Goal: Task Accomplishment & Management: Complete application form

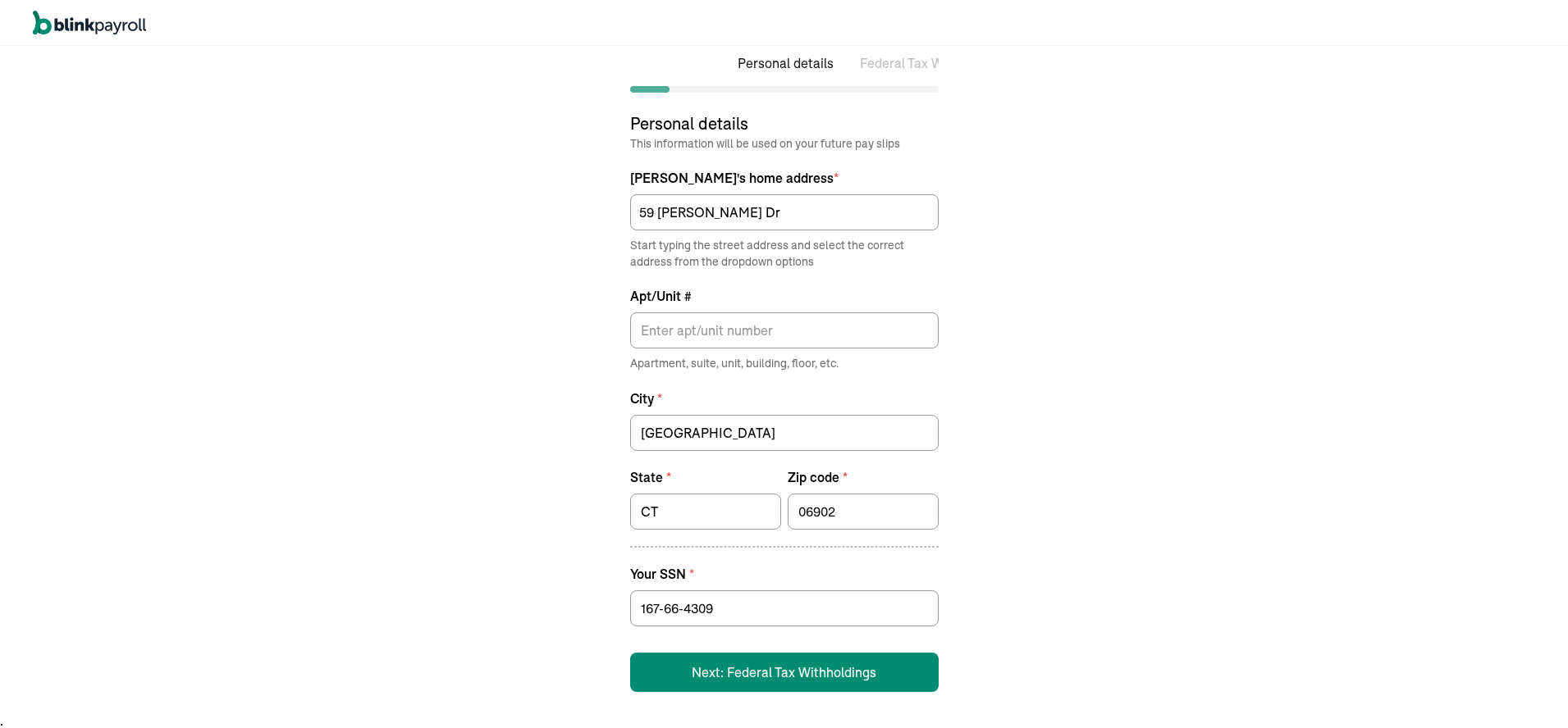
scroll to position [20, 0]
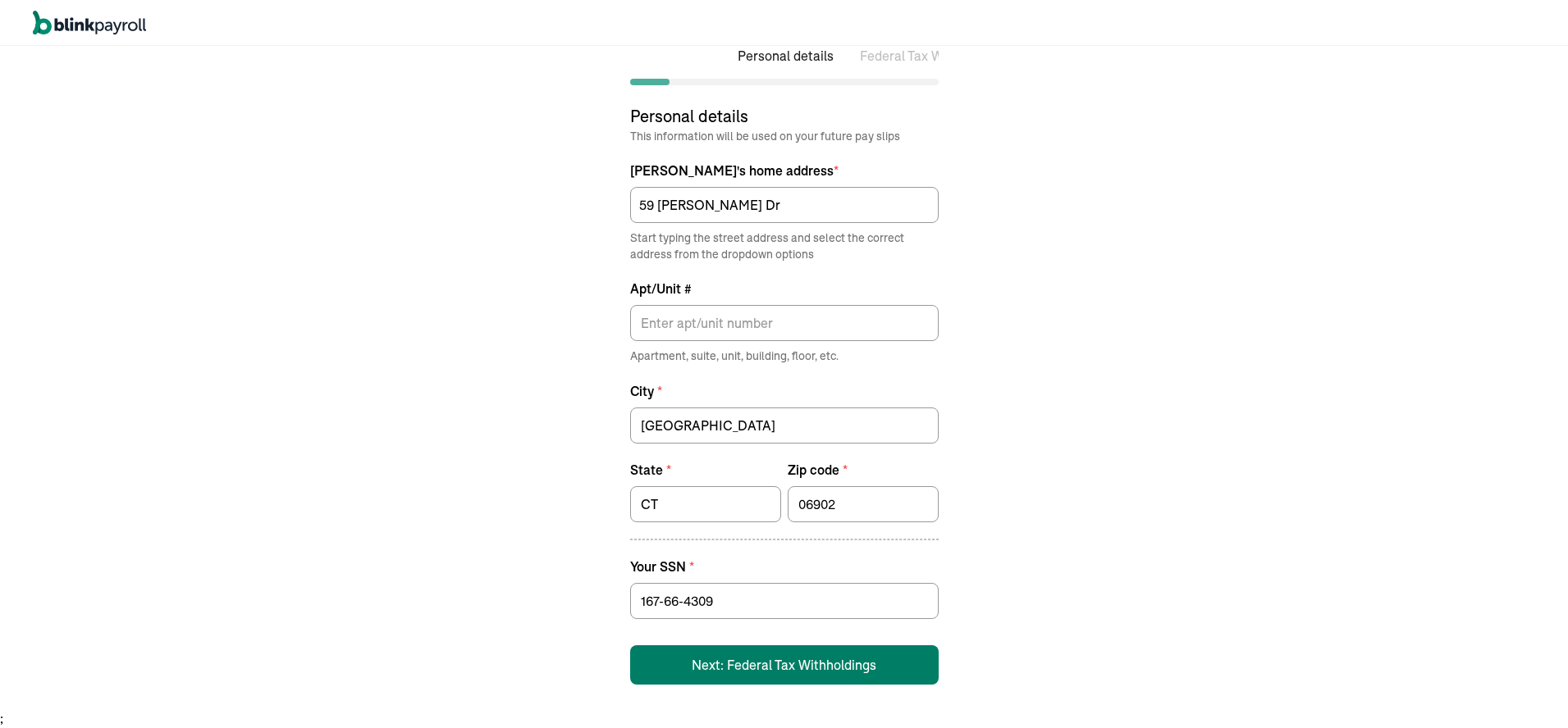
click at [822, 669] on button "Next: Federal Tax Withholdings" at bounding box center [784, 665] width 308 height 40
select select "S"
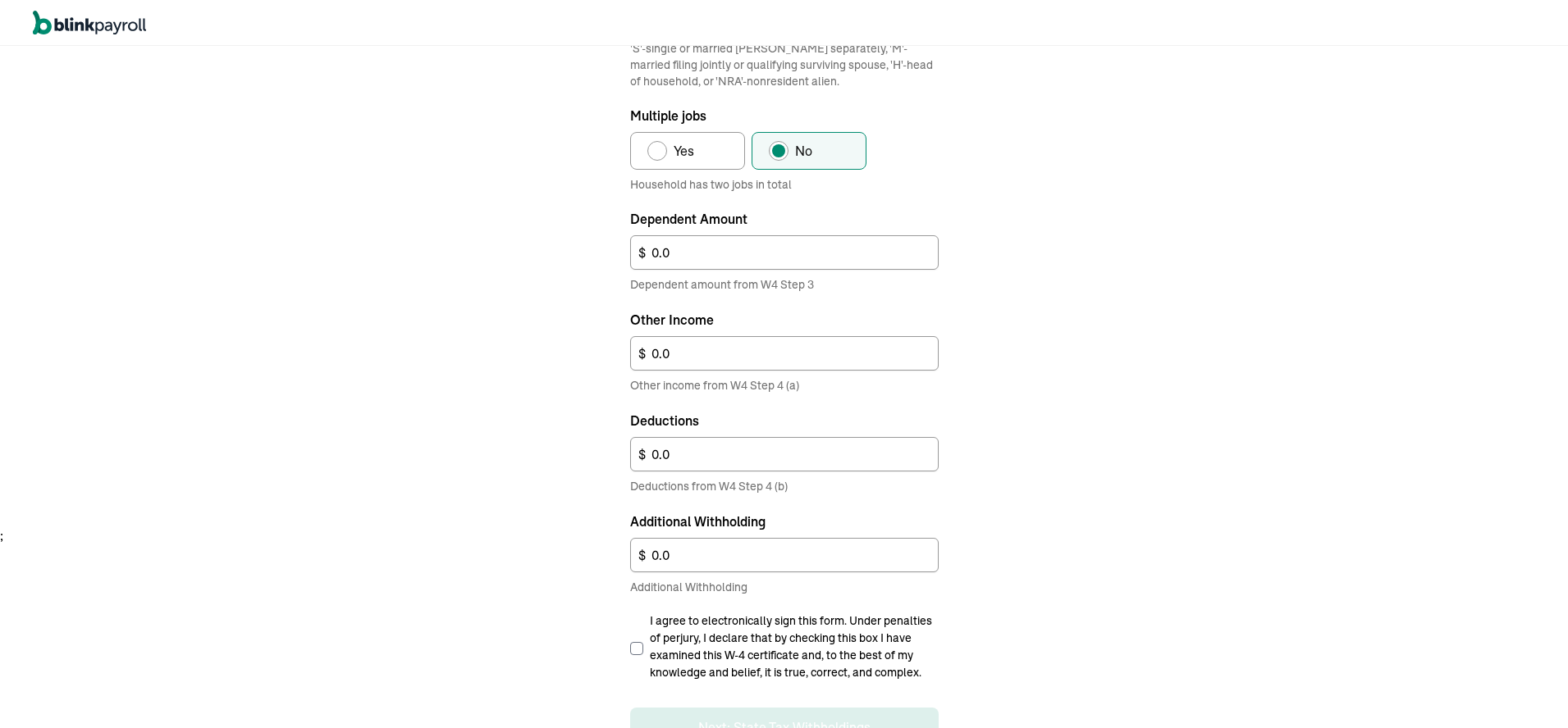
scroll to position [247, 0]
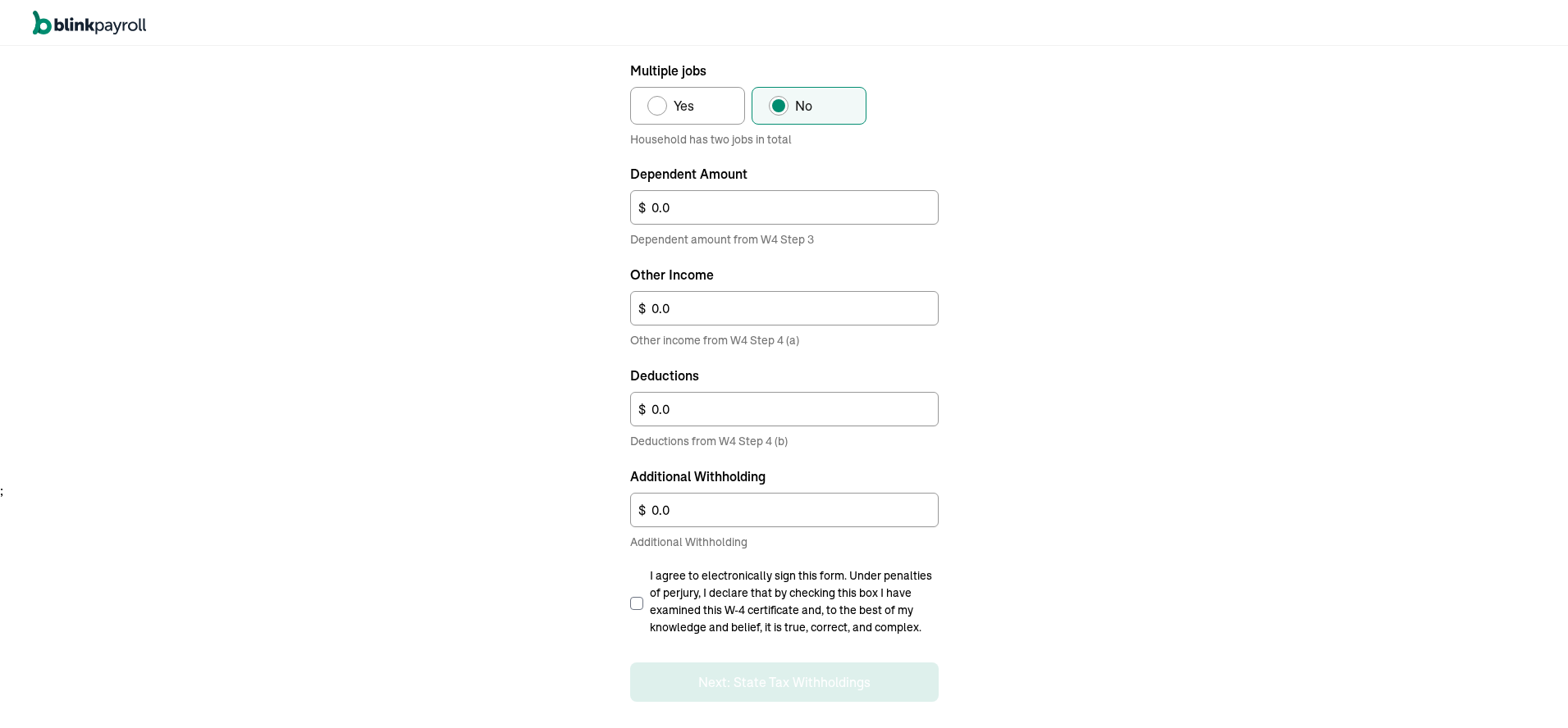
click at [637, 602] on input "I agree to electronically sign this form. Under penalties of perjury, I declare…" at bounding box center [637, 604] width 13 height 13
checkbox input "true"
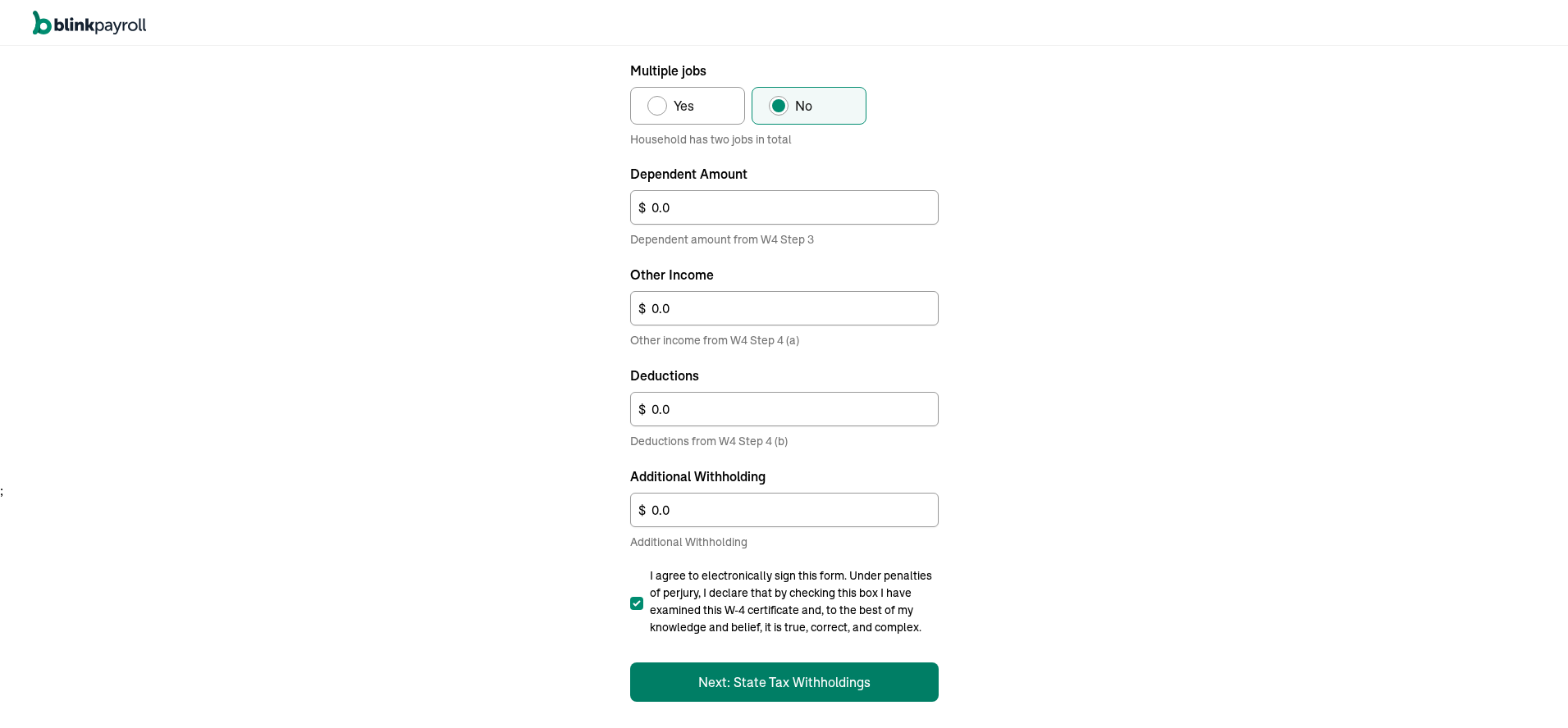
click at [746, 679] on button "Next: State Tax Withholdings" at bounding box center [784, 683] width 308 height 40
select select "S"
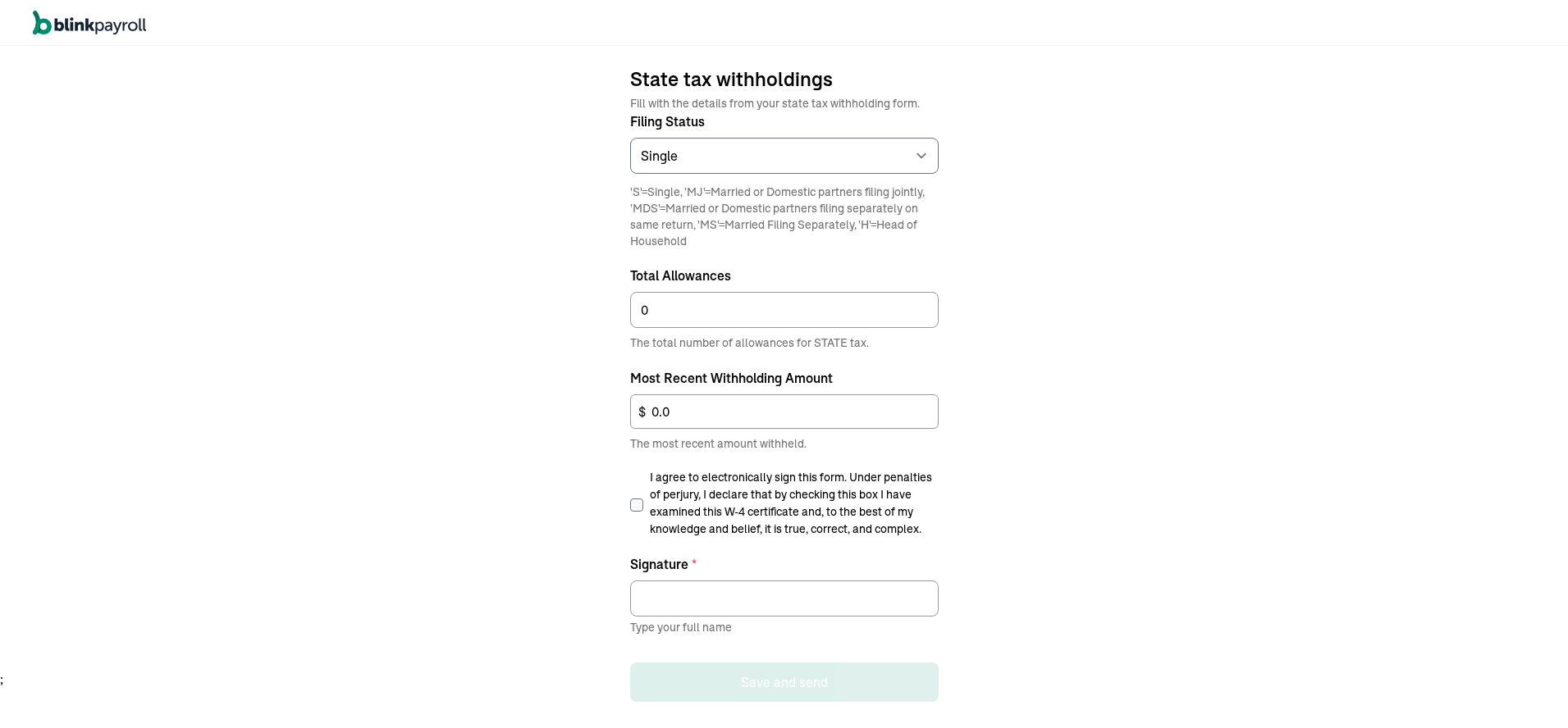
scroll to position [0, 313]
click at [639, 514] on label "I agree to electronically sign this form. Under penalties of perjury, I declare…" at bounding box center [784, 504] width 308 height 69
click at [639, 512] on input "I agree to electronically sign this form. Under penalties of perjury, I declare…" at bounding box center [637, 505] width 13 height 13
checkbox input "true"
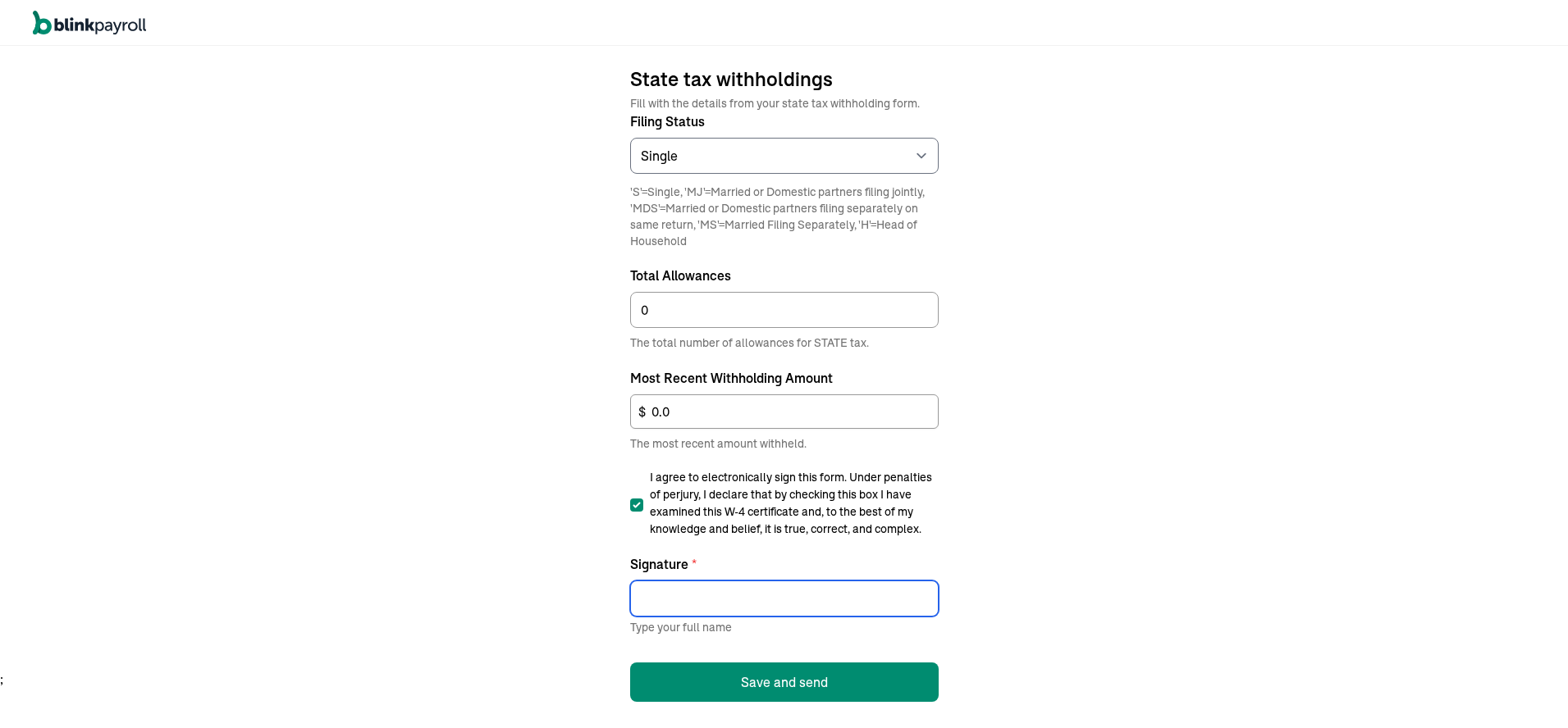
click at [658, 603] on input "Signature *" at bounding box center [784, 599] width 308 height 36
type input "[PERSON_NAME] [PERSON_NAME][GEOGRAPHIC_DATA]"
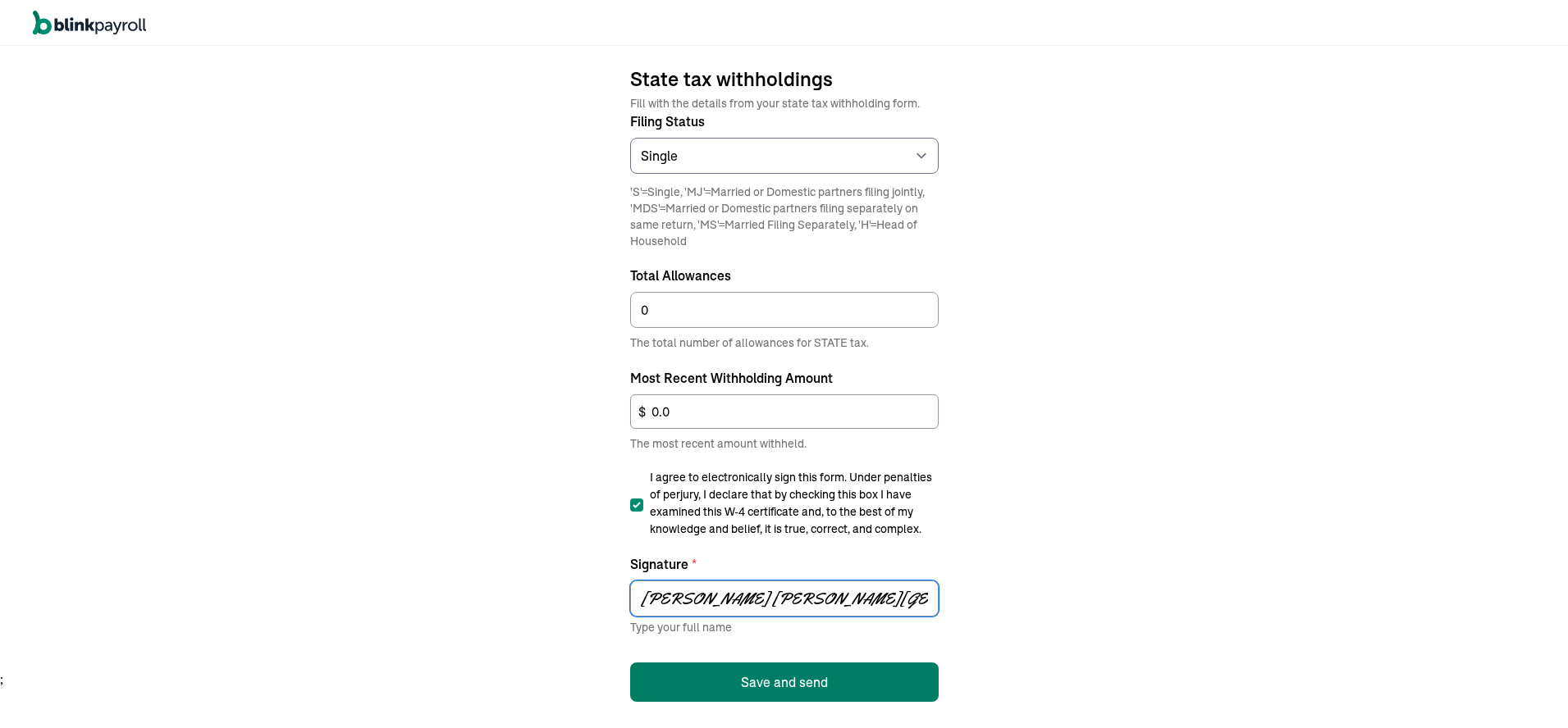
click at [763, 682] on button "Save and send" at bounding box center [784, 683] width 308 height 40
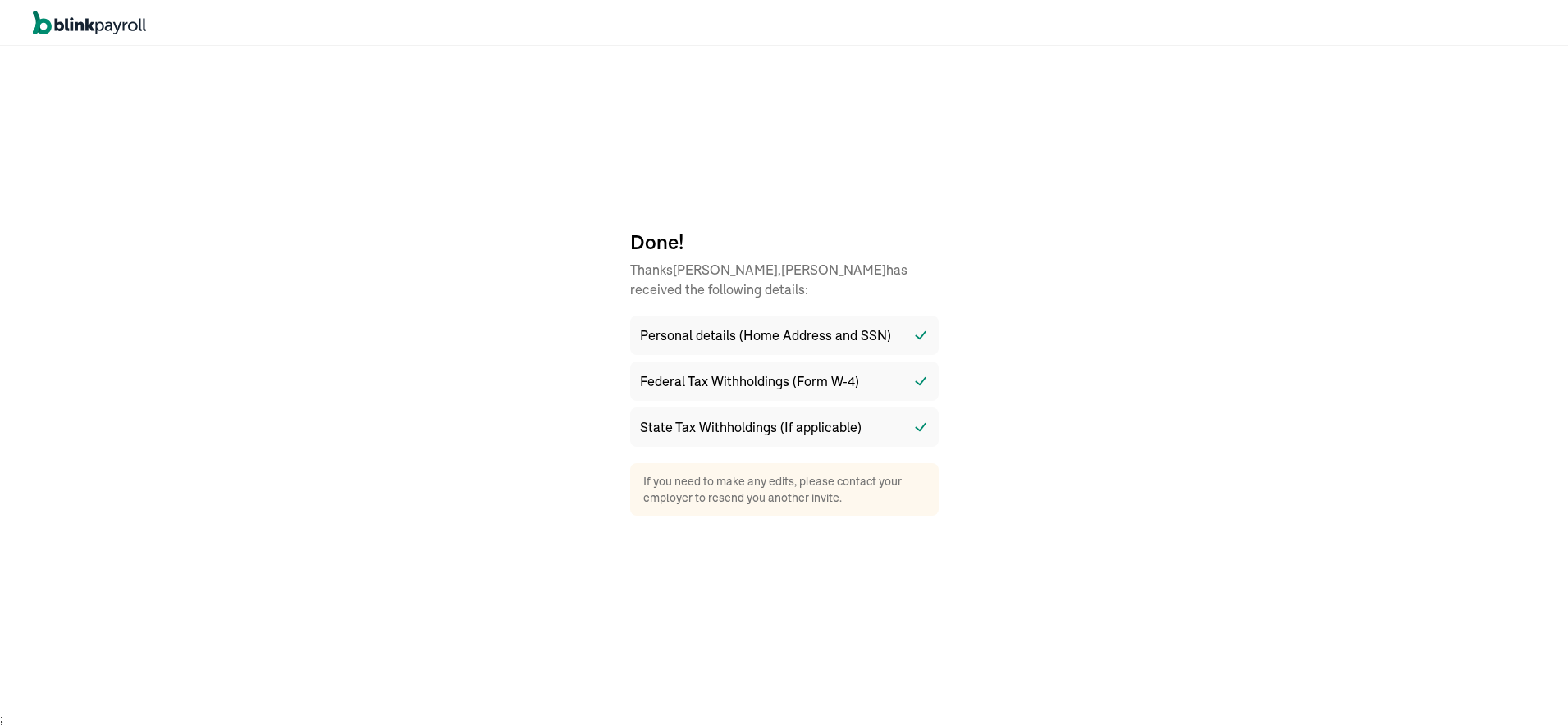
scroll to position [0, 0]
